Goal: Task Accomplishment & Management: Manage account settings

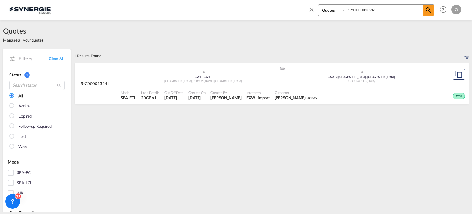
select select "Quotes"
click at [235, 17] on div "Bookings Quotes Enquiries SYC000013241 Help Resources Product Release O My Prof…" at bounding box center [236, 9] width 454 height 19
click at [317, 96] on span "[PERSON_NAME] CBT FOODS" at bounding box center [315, 98] width 80 height 6
drag, startPoint x: 382, startPoint y: 8, endPoint x: 230, endPoint y: 7, distance: 152.3
click at [230, 7] on div "Bookings Quotes Enquiries SYC000014690 Help Resources Product Release O My Prof…" at bounding box center [236, 9] width 454 height 19
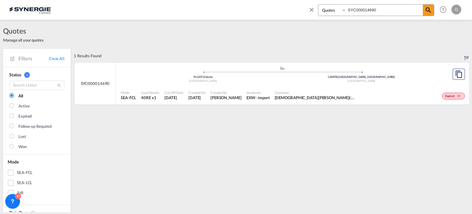
paste input "3650"
type input "SYC000013650"
click at [222, 102] on div "Created By [PERSON_NAME]" at bounding box center [226, 95] width 36 height 15
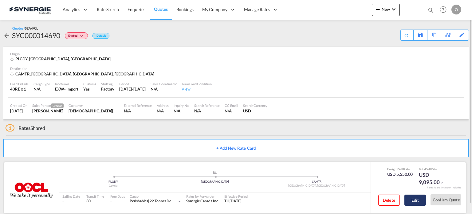
click at [418, 204] on button "Edit" at bounding box center [416, 199] width 22 height 11
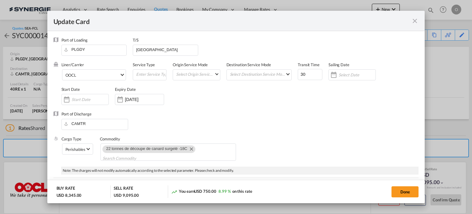
select select "per equipment"
select select "per container"
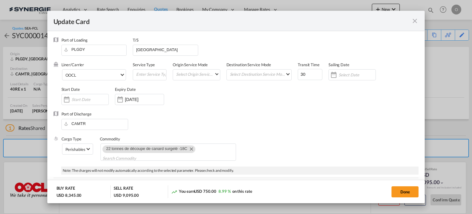
select select "per container"
select select "per B/L"
select select "per shipment"
select select "per container"
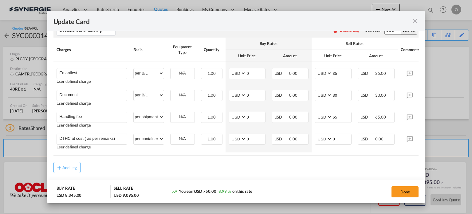
scroll to position [476, 0]
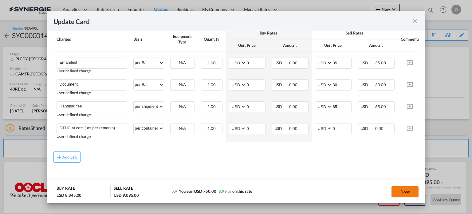
click at [407, 193] on button "Done" at bounding box center [405, 191] width 27 height 11
type input "10 Oct 2025"
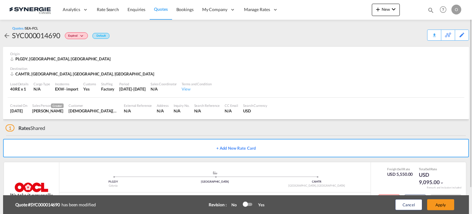
drag, startPoint x: 472, startPoint y: 85, endPoint x: 468, endPoint y: 133, distance: 48.2
click at [468, 133] on md-content "Analytics Reports Dashboard Rate Search Enquiries Quotes Bookings" at bounding box center [236, 107] width 472 height 214
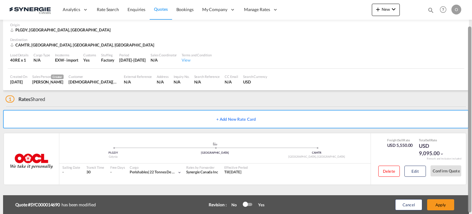
drag, startPoint x: 471, startPoint y: 91, endPoint x: 470, endPoint y: 164, distance: 73.2
click at [470, 164] on div at bounding box center [469, 119] width 3 height 186
click at [417, 167] on button "Edit" at bounding box center [416, 170] width 22 height 11
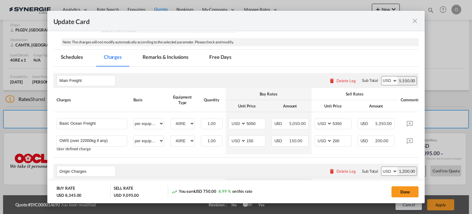
scroll to position [133, 0]
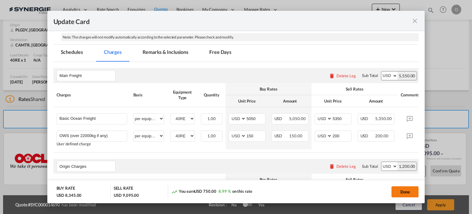
click at [406, 193] on button "Done" at bounding box center [405, 191] width 27 height 11
type input "10 Oct 2025"
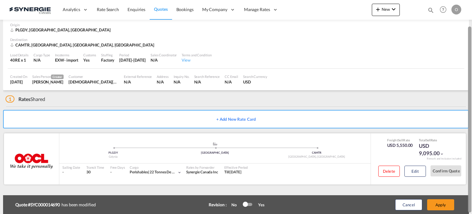
drag, startPoint x: 471, startPoint y: 70, endPoint x: 462, endPoint y: 136, distance: 66.4
click at [462, 136] on md-content "Analytics Reports Dashboard Rate Search Enquiries Quotes Bookings" at bounding box center [236, 107] width 472 height 214
click at [416, 174] on button "Edit" at bounding box center [416, 170] width 22 height 11
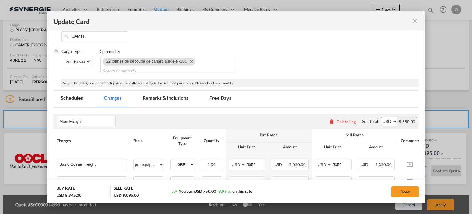
scroll to position [86, 0]
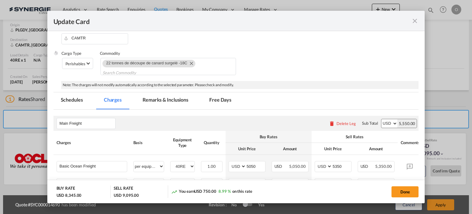
click at [175, 101] on md-tab-item "Remarks & Inclusions" at bounding box center [165, 100] width 61 height 17
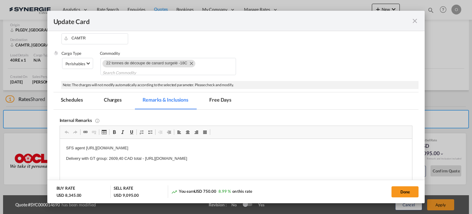
scroll to position [0, 0]
drag, startPoint x: 145, startPoint y: 158, endPoint x: 328, endPoint y: 157, distance: 183.0
drag, startPoint x: 317, startPoint y: 158, endPoint x: 145, endPoint y: 157, distance: 171.9
click at [145, 157] on p "Delivery with GT group: 2609,40 CAD total - https://app.frontapp.com/open/msg_1…" at bounding box center [236, 158] width 341 height 6
copy p "https://app.frontapp.com/open/msg_1hk7ovdb?key=dQmBF9cKO6I57Z0FS3TZHyi4MTLi6ER4"
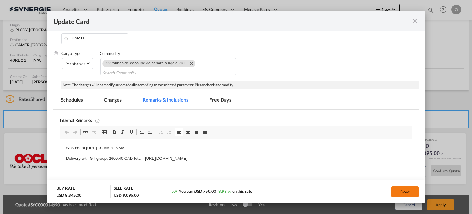
click at [405, 192] on button "Done" at bounding box center [405, 191] width 27 height 11
type input "10 Oct 2025"
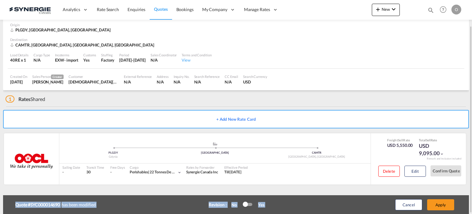
drag, startPoint x: 472, startPoint y: 110, endPoint x: 468, endPoint y: 145, distance: 34.7
click at [468, 145] on md-content "Analytics Reports Dashboard Rate Search Enquiries Quotes Bookings" at bounding box center [236, 107] width 472 height 214
click at [408, 205] on button "Cancel" at bounding box center [409, 204] width 27 height 11
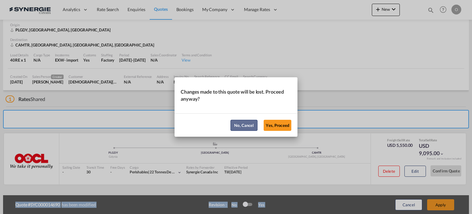
click at [247, 128] on button "No, Cancel" at bounding box center [244, 125] width 27 height 11
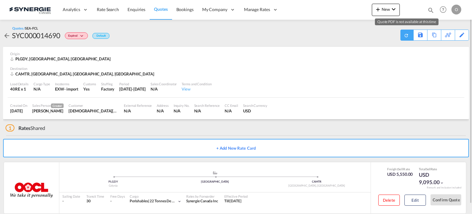
click at [407, 35] on md-icon "icon-refresh" at bounding box center [406, 35] width 5 height 5
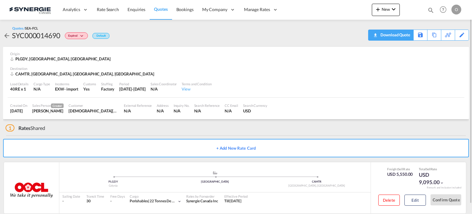
click at [407, 35] on div "Download Quote" at bounding box center [394, 35] width 31 height 10
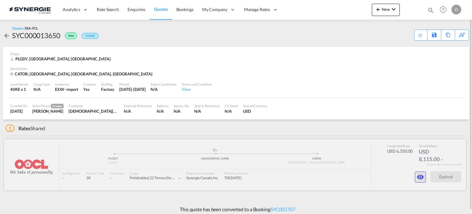
click at [422, 177] on md-icon "icon-eye" at bounding box center [420, 176] width 7 height 7
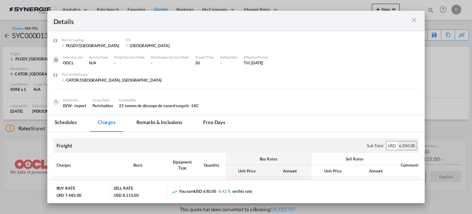
click at [147, 126] on md-tab-item "Remarks & Inclusions" at bounding box center [159, 123] width 61 height 17
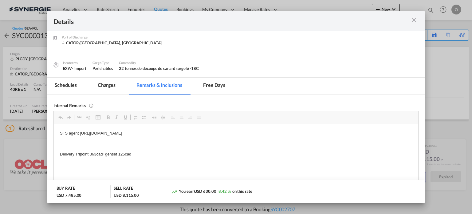
scroll to position [37, 0]
